Goal: Information Seeking & Learning: Learn about a topic

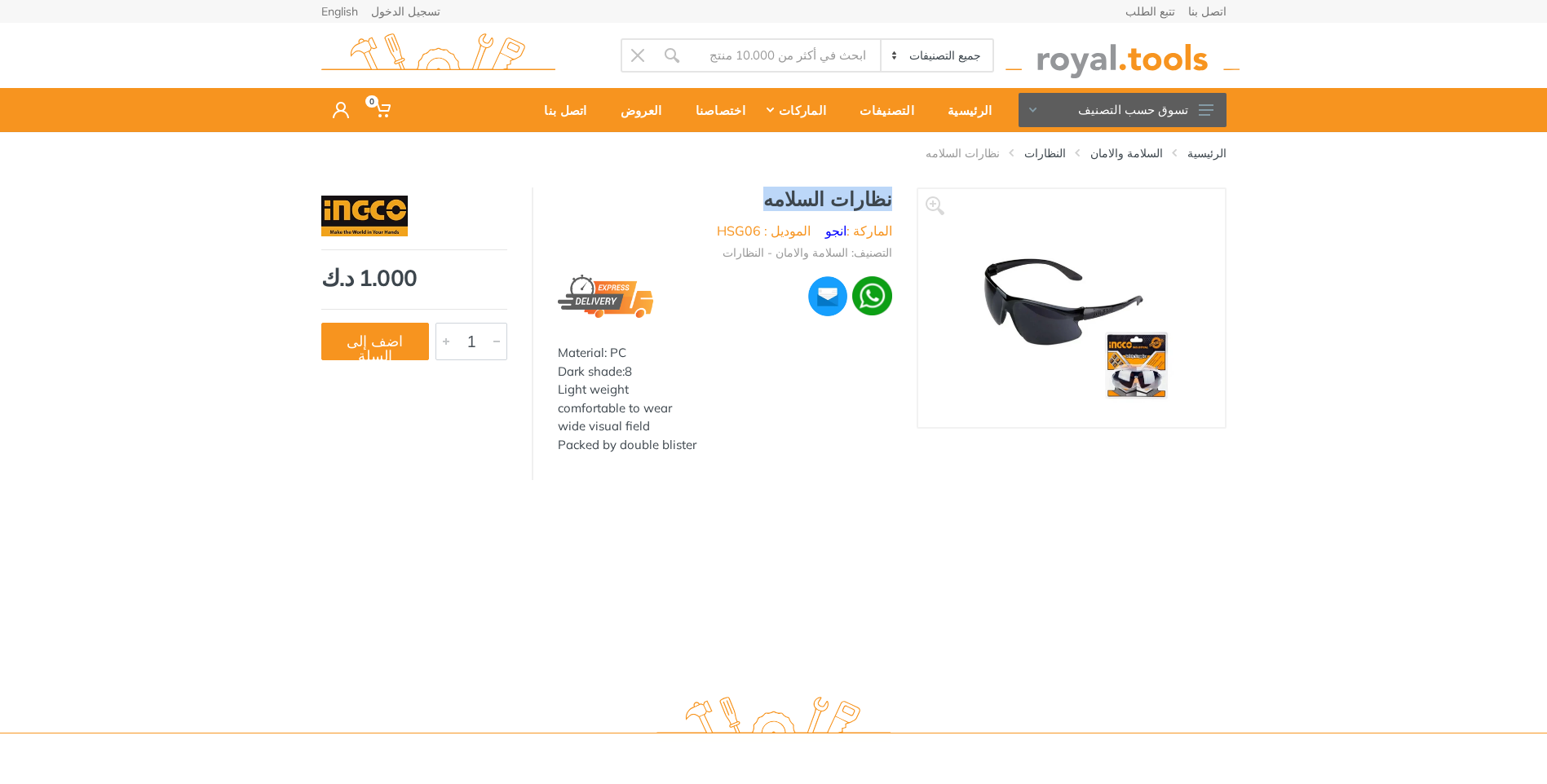
drag, startPoint x: 890, startPoint y: 195, endPoint x: 793, endPoint y: 195, distance: 97.0
click at [793, 195] on h1 "نظارات السلامه" at bounding box center [724, 199] width 334 height 24
copy h1 "نظارات السلامه"
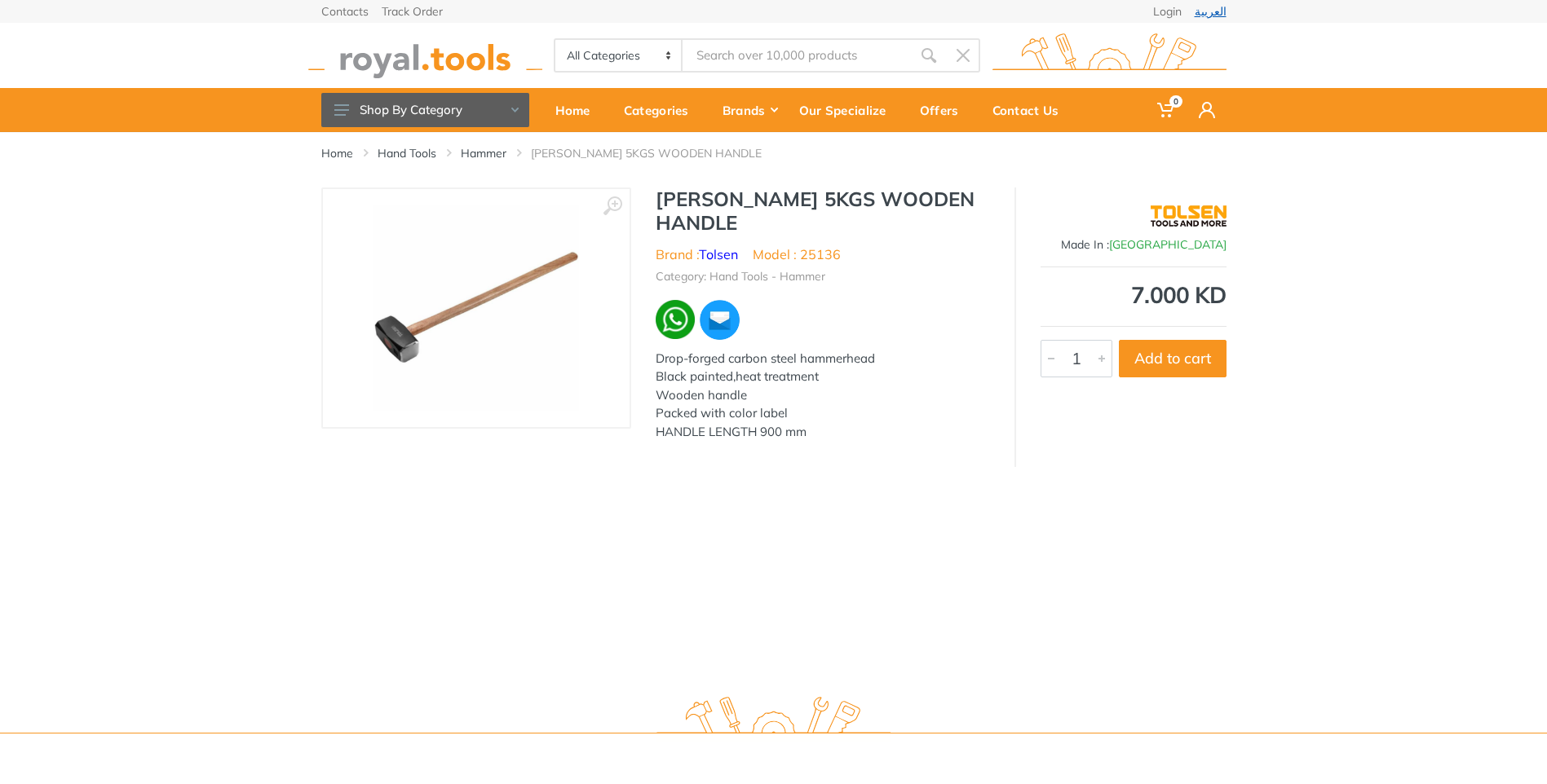
click at [1219, 6] on link "العربية" at bounding box center [1210, 12] width 32 height 12
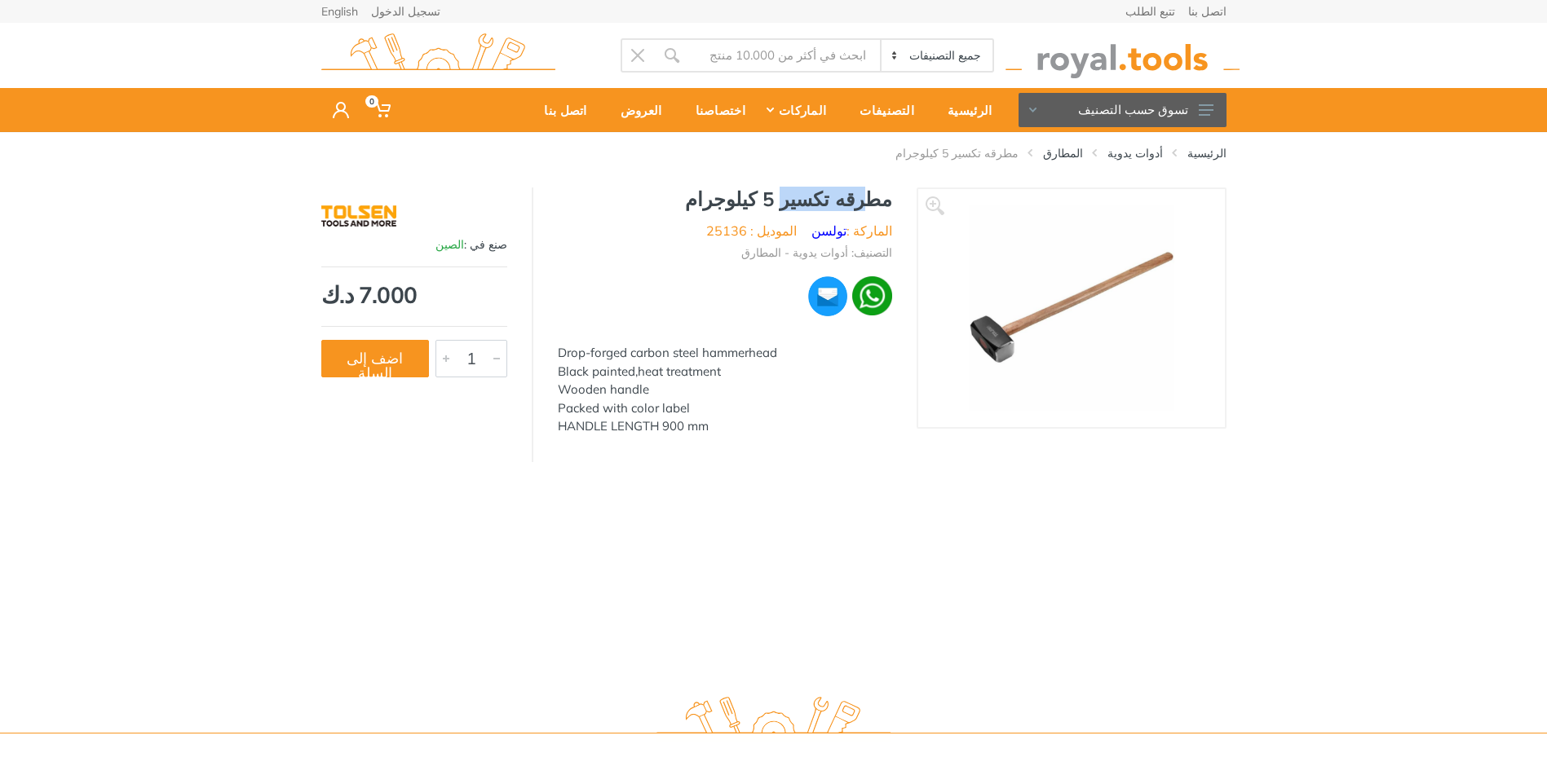
drag, startPoint x: 807, startPoint y: 199, endPoint x: 875, endPoint y: 203, distance: 68.1
click at [875, 203] on h1 "مطرقه تكسير 5 كيلوجرام" at bounding box center [724, 199] width 334 height 24
copy h1 "رقه تكسير"
click at [887, 209] on h1 "مطرقه تكسير 5 كيلوجرام" at bounding box center [724, 199] width 334 height 24
drag, startPoint x: 899, startPoint y: 198, endPoint x: 809, endPoint y: 204, distance: 90.2
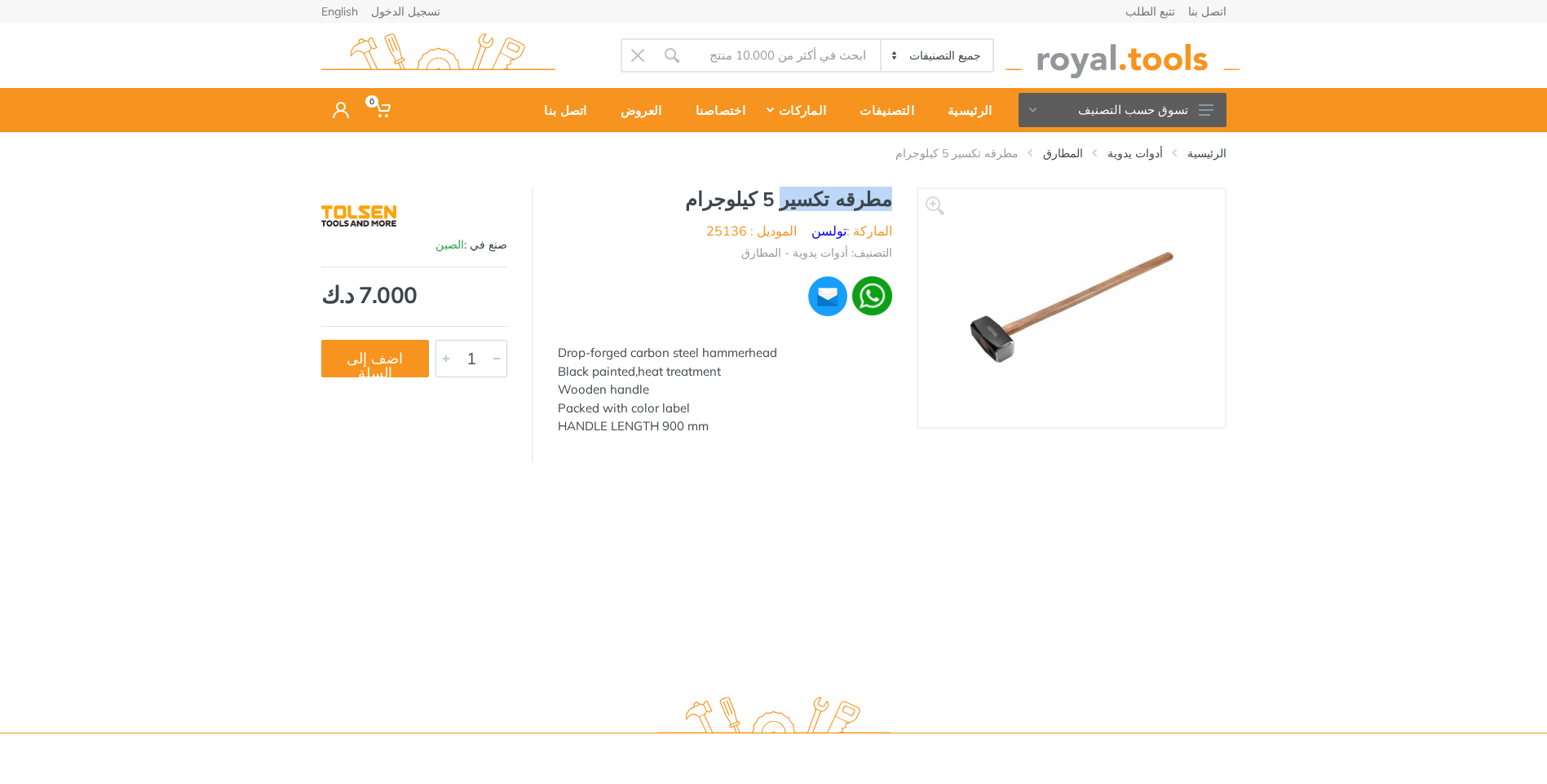
click at [809, 204] on div "مطرقه تكسير 5 كيلوجرام الماركة : تولسن الموديل : 25136 التصنيف: أدوات يدوية - ا…" at bounding box center [724, 316] width 383 height 259
copy h1 "مطرقه تكسير"
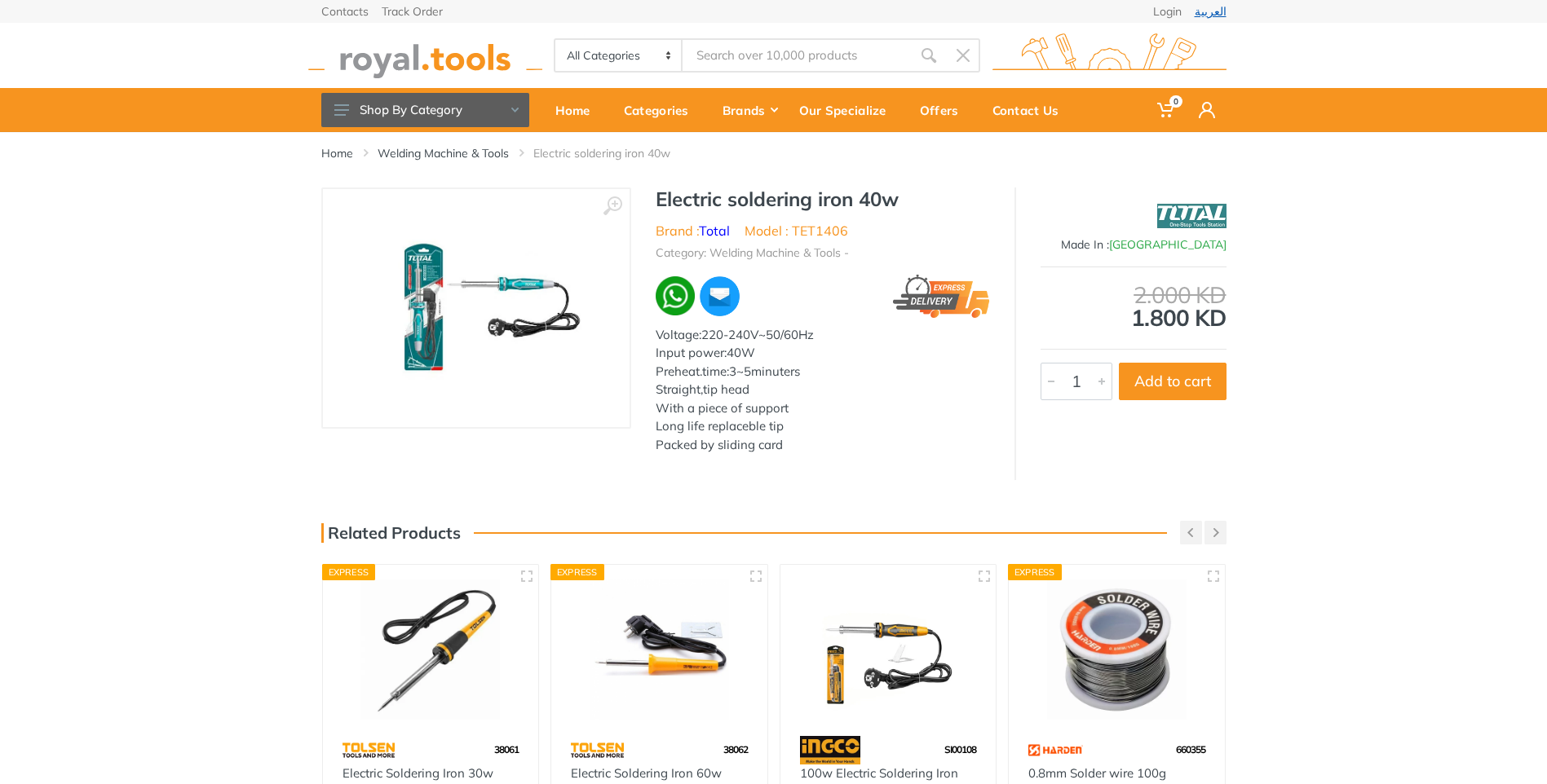
click at [1211, 10] on link "العربية" at bounding box center [1210, 12] width 32 height 12
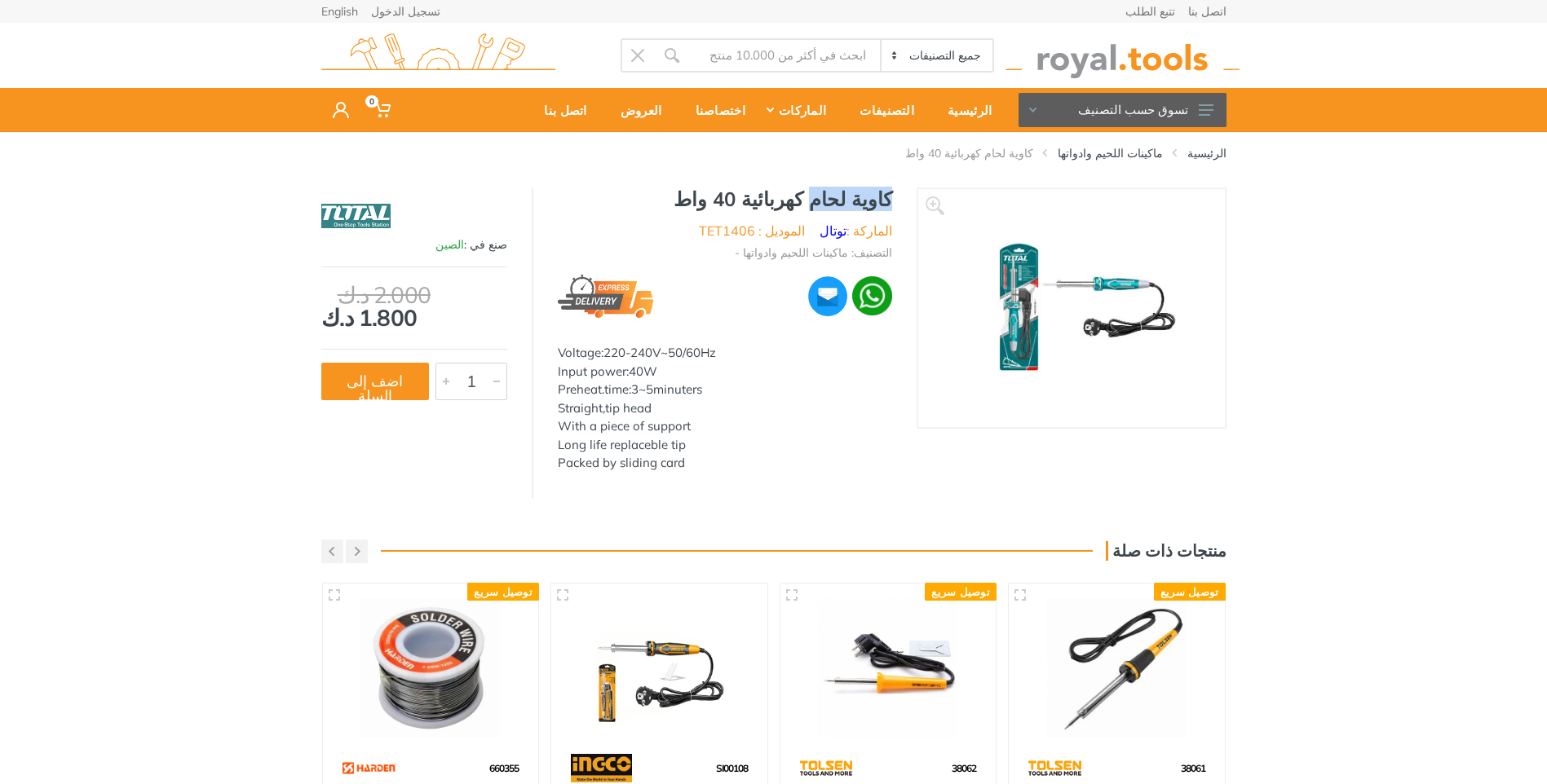
drag, startPoint x: 889, startPoint y: 204, endPoint x: 825, endPoint y: 202, distance: 64.0
click at [825, 202] on h1 "كاوية لحام كهربائية 40 واط" at bounding box center [724, 199] width 334 height 24
copy h1 "كاوية لحام"
click at [884, 198] on h1 "كاوية لحام كهربائية 40 واط" at bounding box center [724, 199] width 334 height 24
drag, startPoint x: 890, startPoint y: 199, endPoint x: 762, endPoint y: 206, distance: 128.2
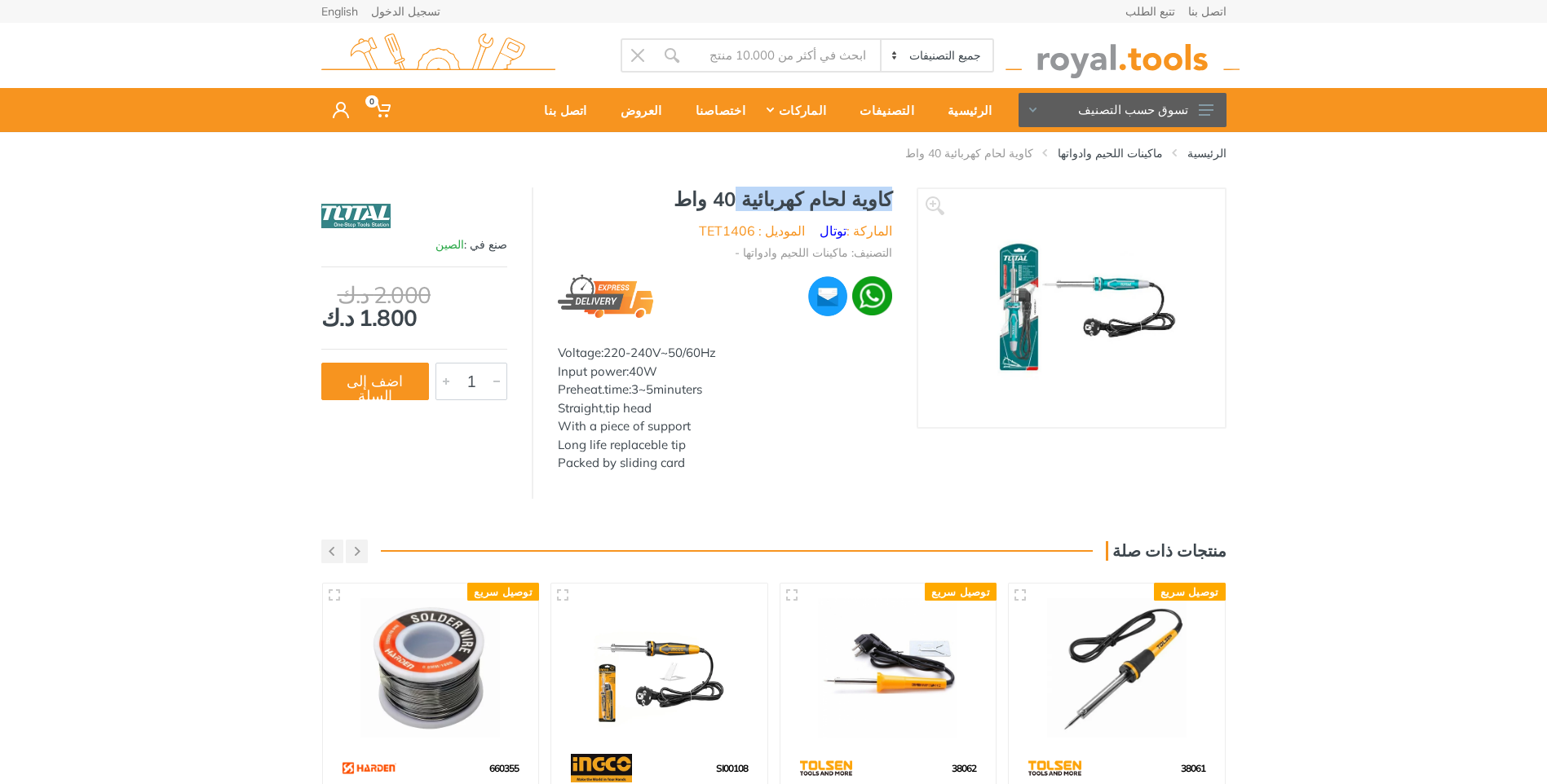
click at [762, 206] on h1 "كاوية لحام كهربائية 40 واط" at bounding box center [724, 199] width 334 height 24
copy h1 "كاوية لحام كهربائية"
